Goal: Find specific page/section: Find specific page/section

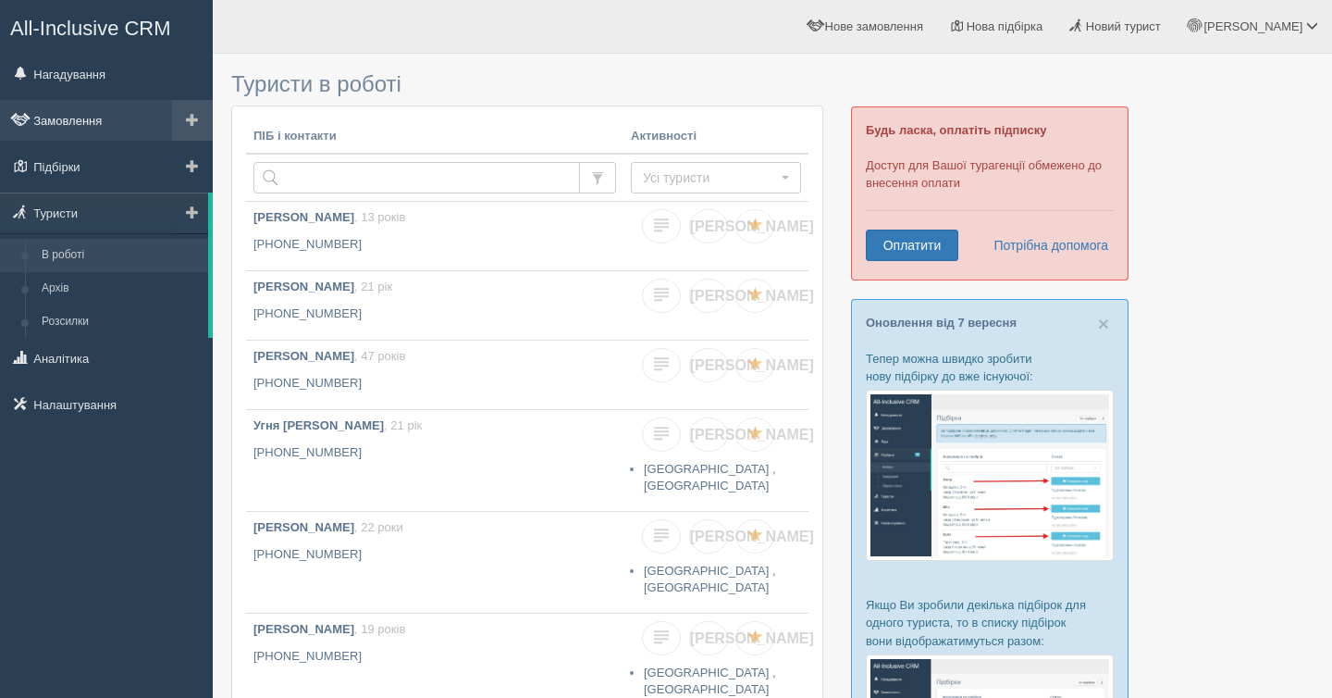
click at [118, 134] on link "Замовлення" at bounding box center [106, 120] width 213 height 41
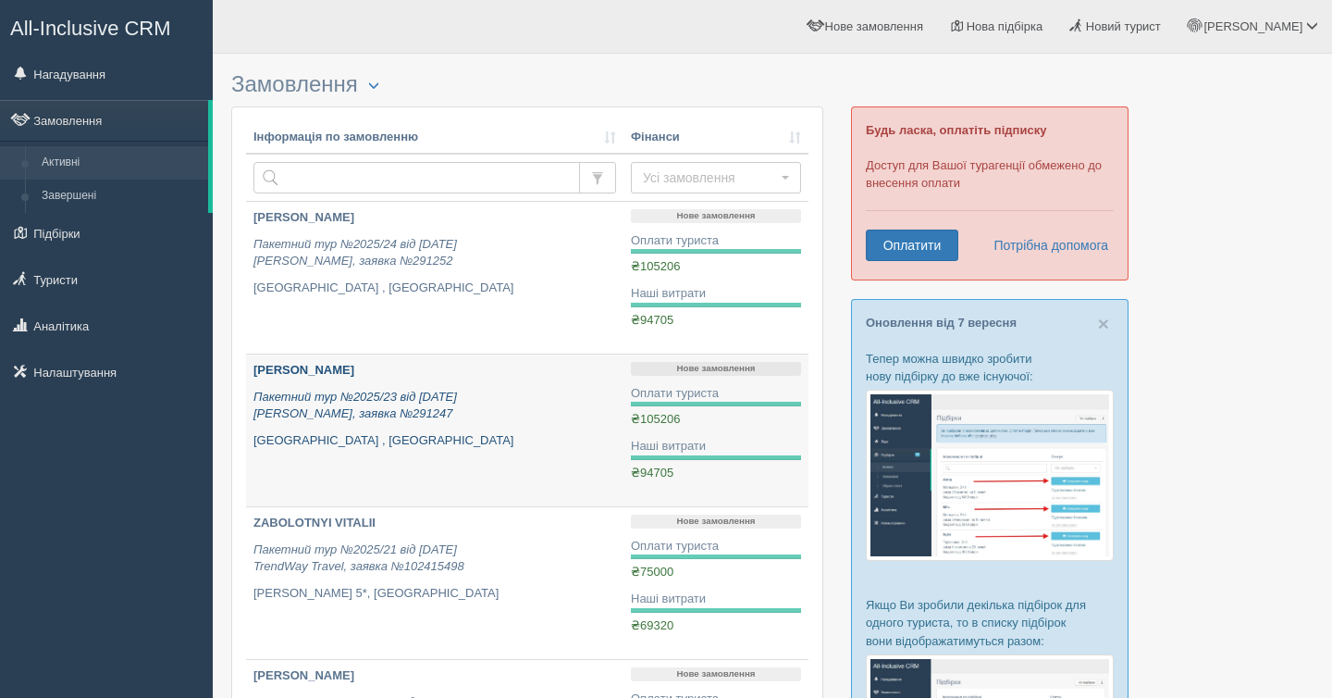
click at [502, 417] on p "Пакетний тур №2025/23 від [DATE] [PERSON_NAME], заявка №291247" at bounding box center [435, 406] width 363 height 34
